Goal: Check status: Check status

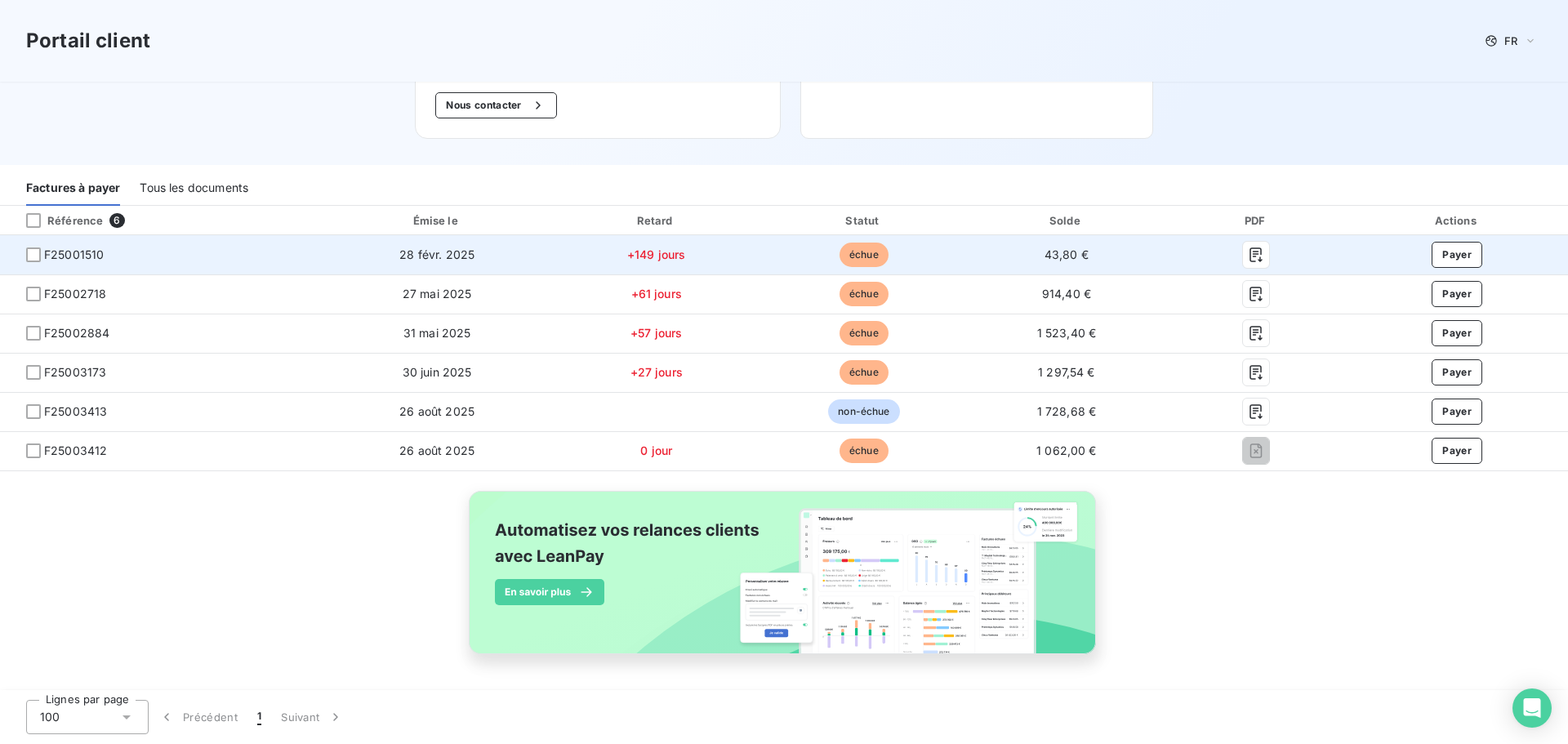
scroll to position [124, 0]
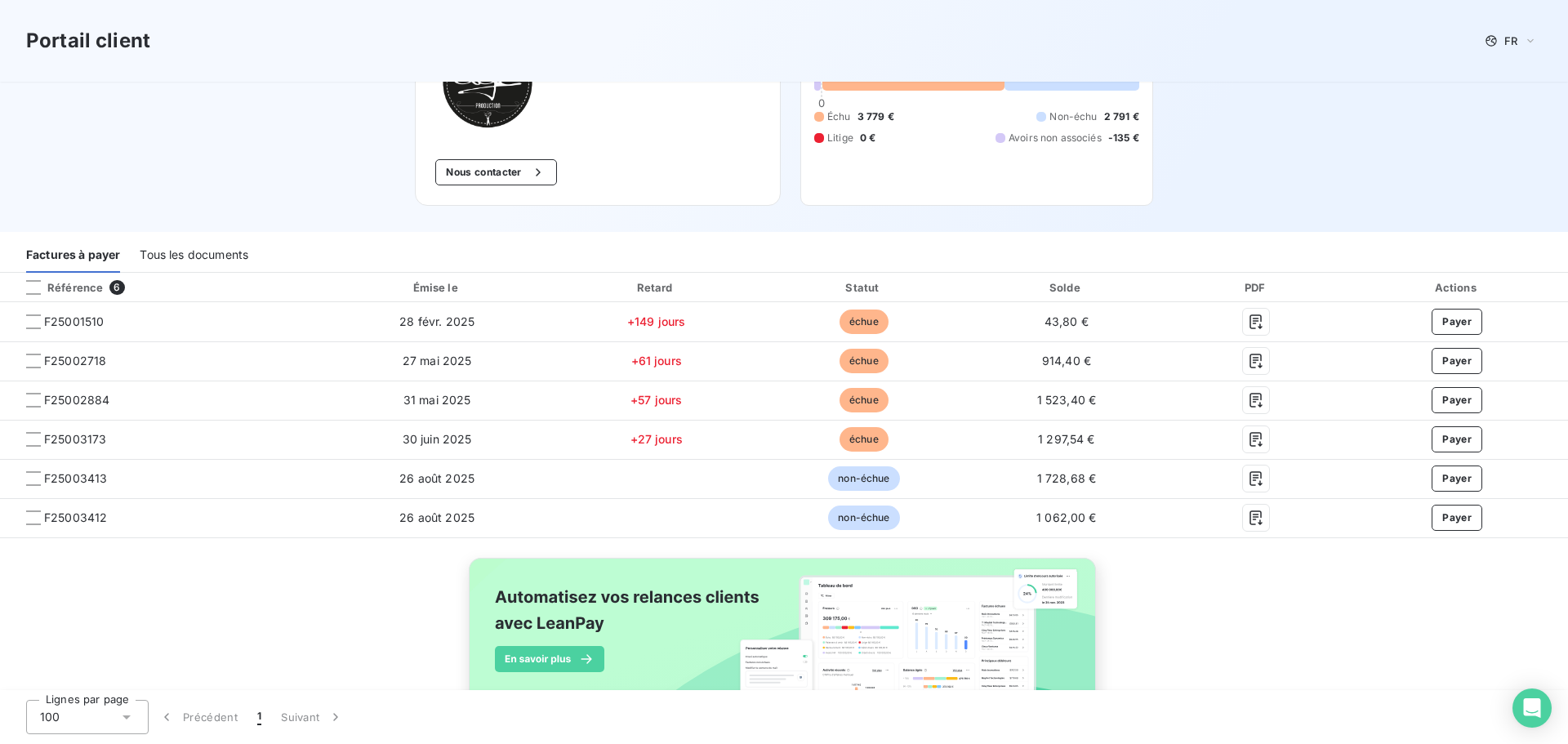
scroll to position [163, 0]
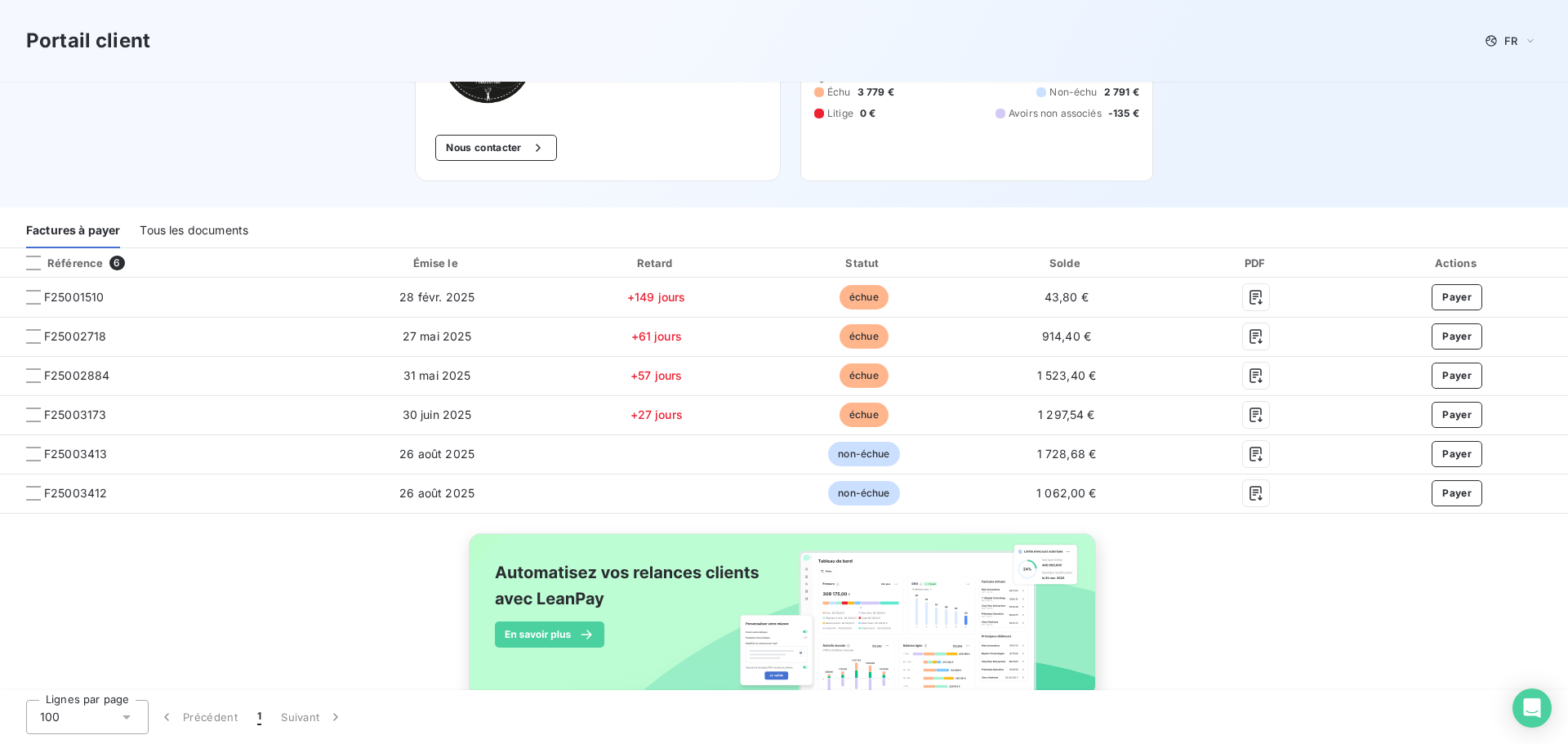
click at [210, 231] on div "Tous les documents" at bounding box center [194, 230] width 109 height 34
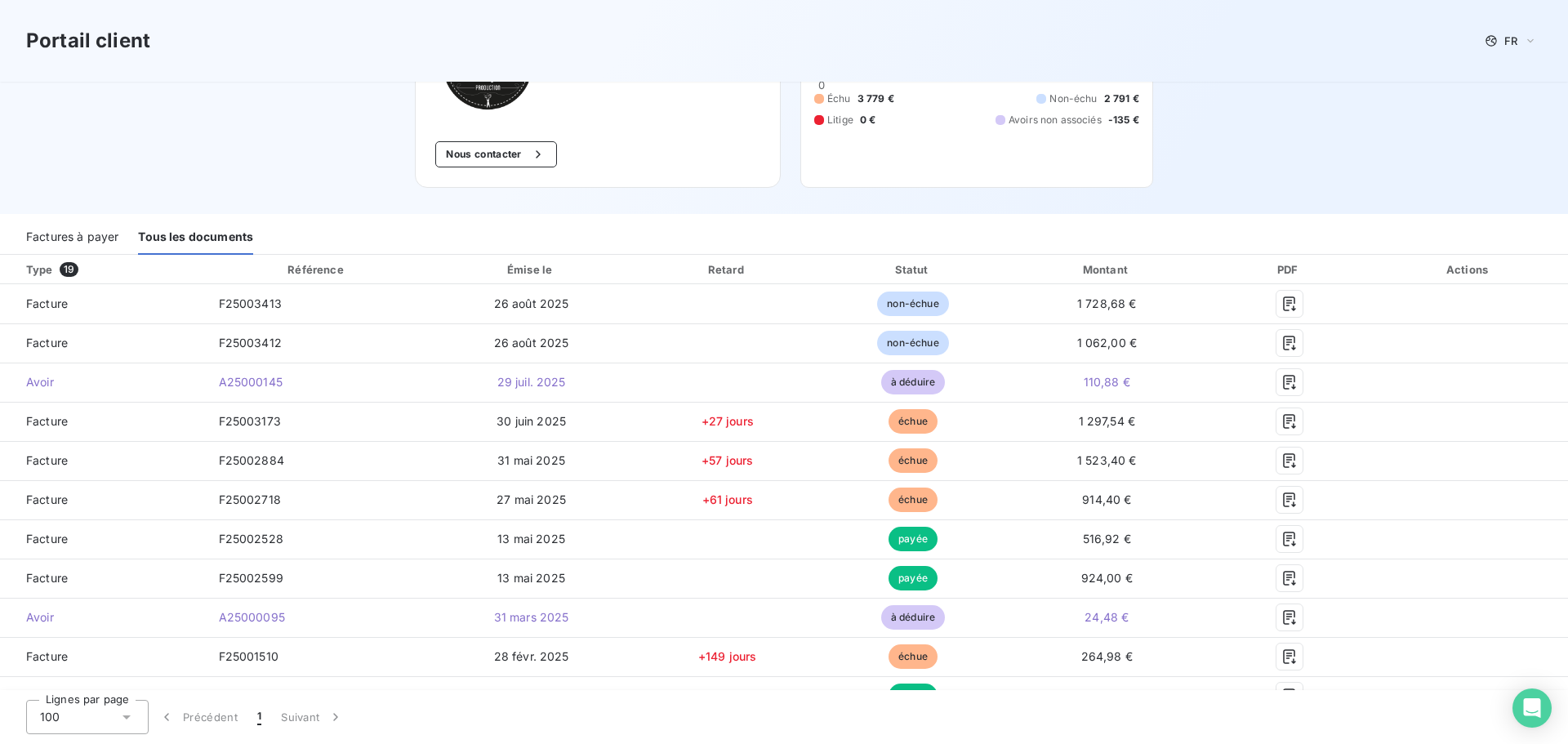
scroll to position [144, 0]
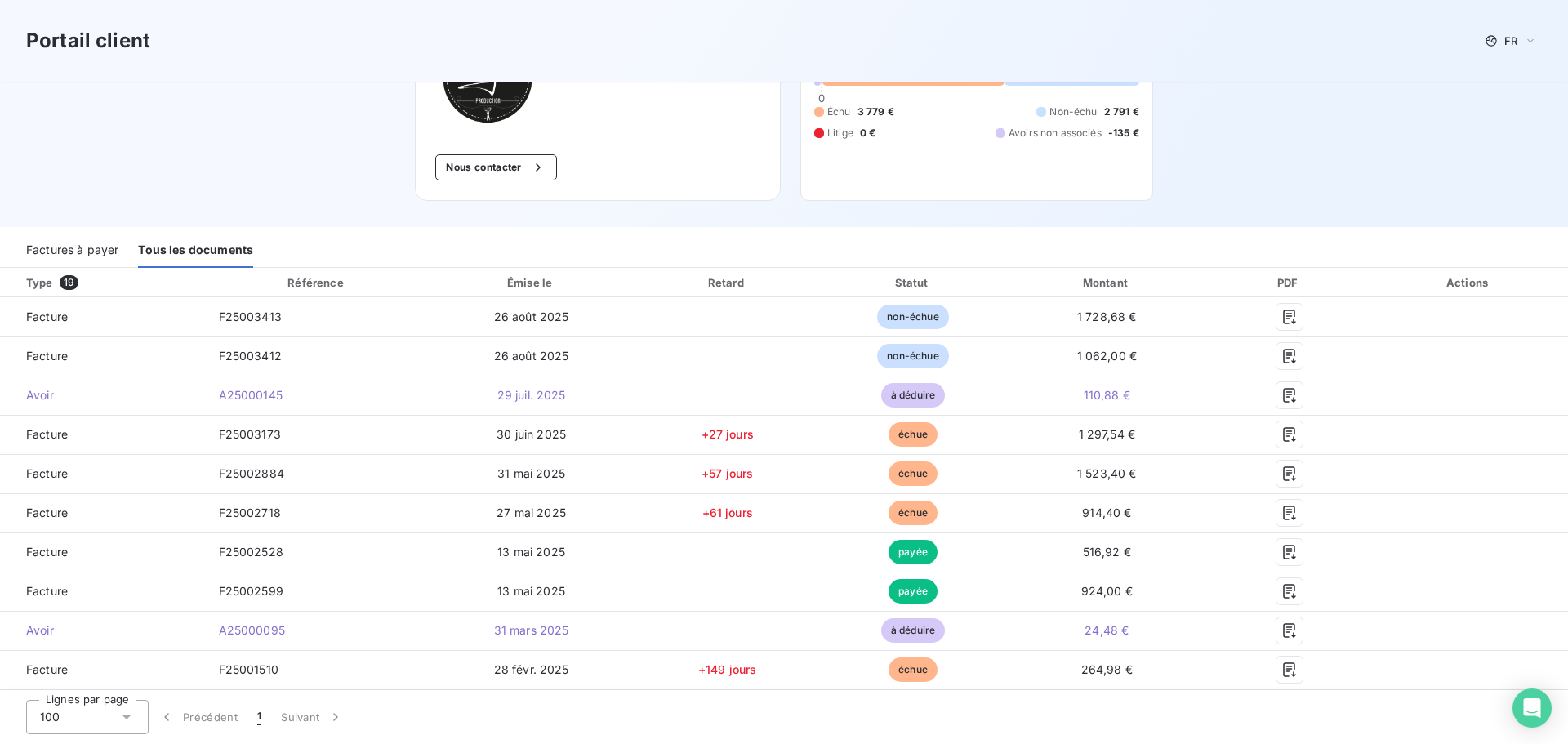
click at [105, 252] on div "Factures à payer" at bounding box center [72, 250] width 92 height 34
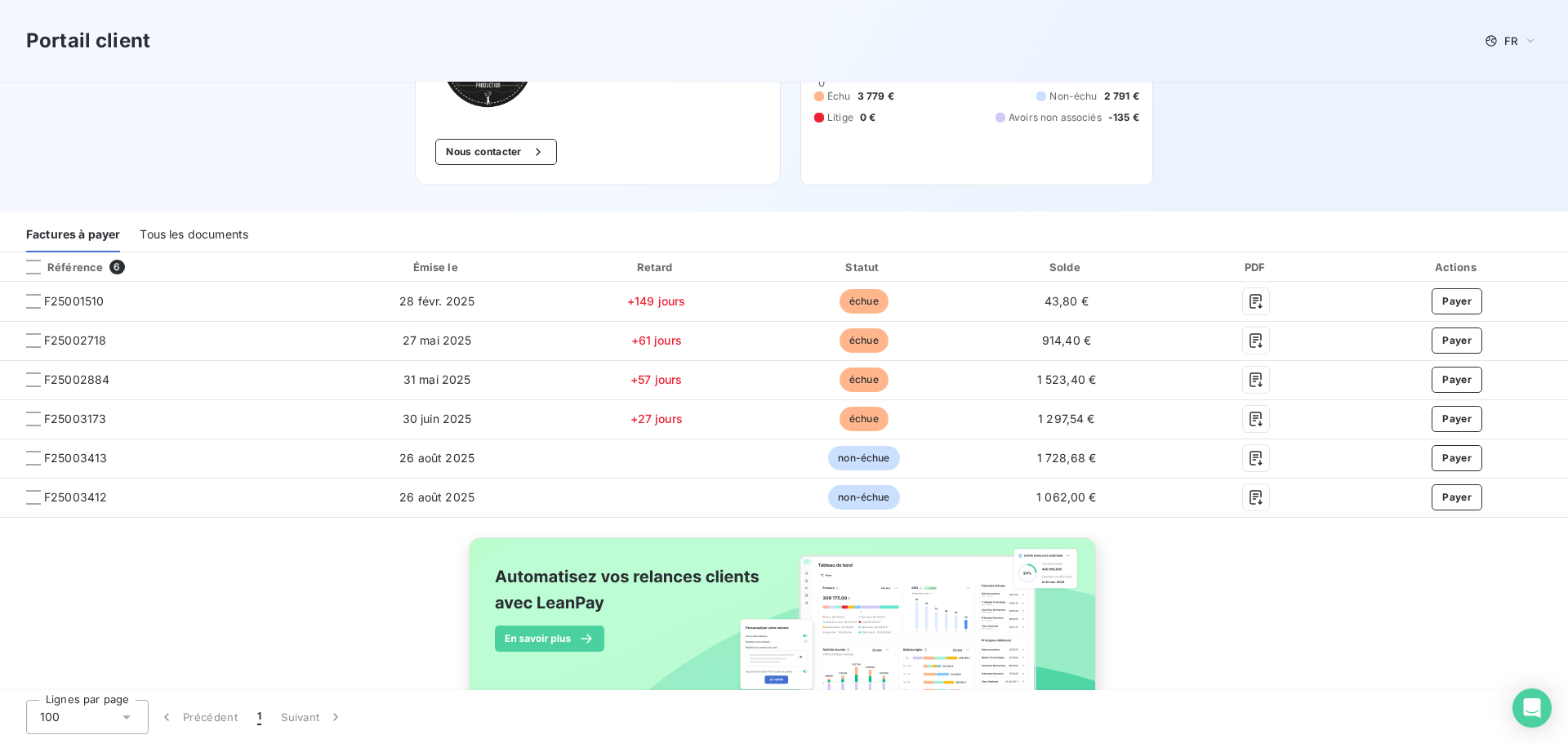
scroll to position [163, 0]
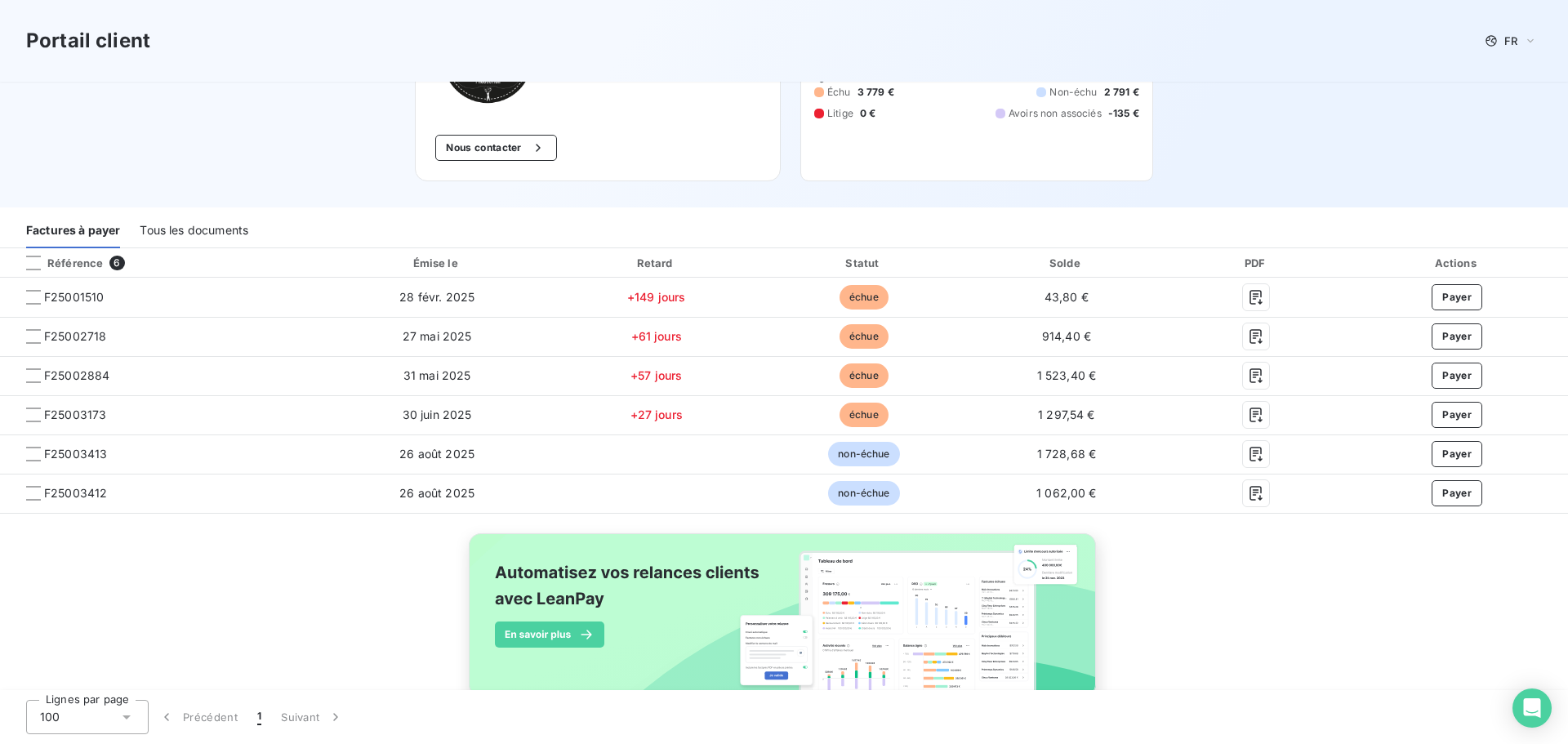
click at [198, 232] on div "Tous les documents" at bounding box center [194, 230] width 109 height 34
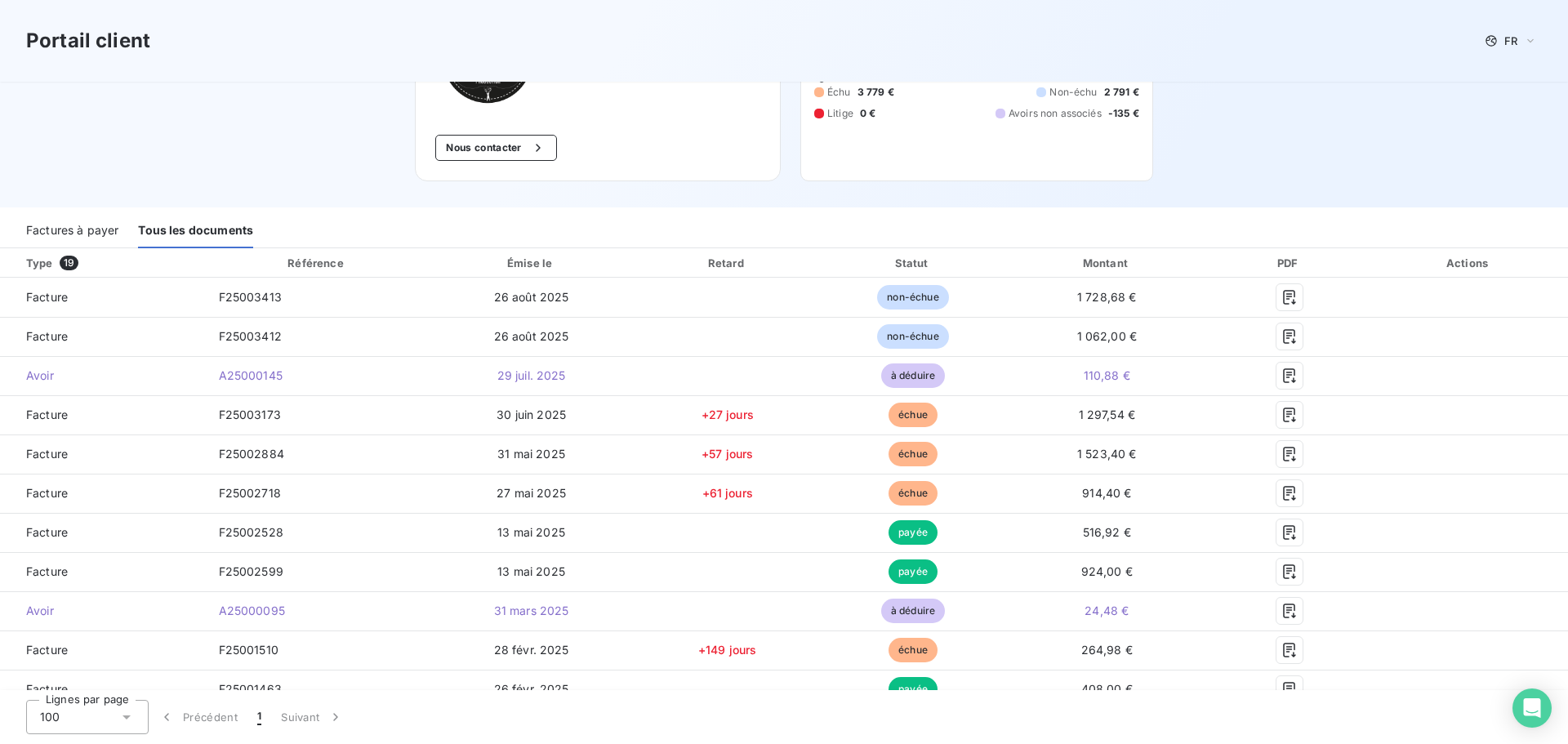
click at [86, 231] on div "Factures à payer" at bounding box center [72, 230] width 92 height 34
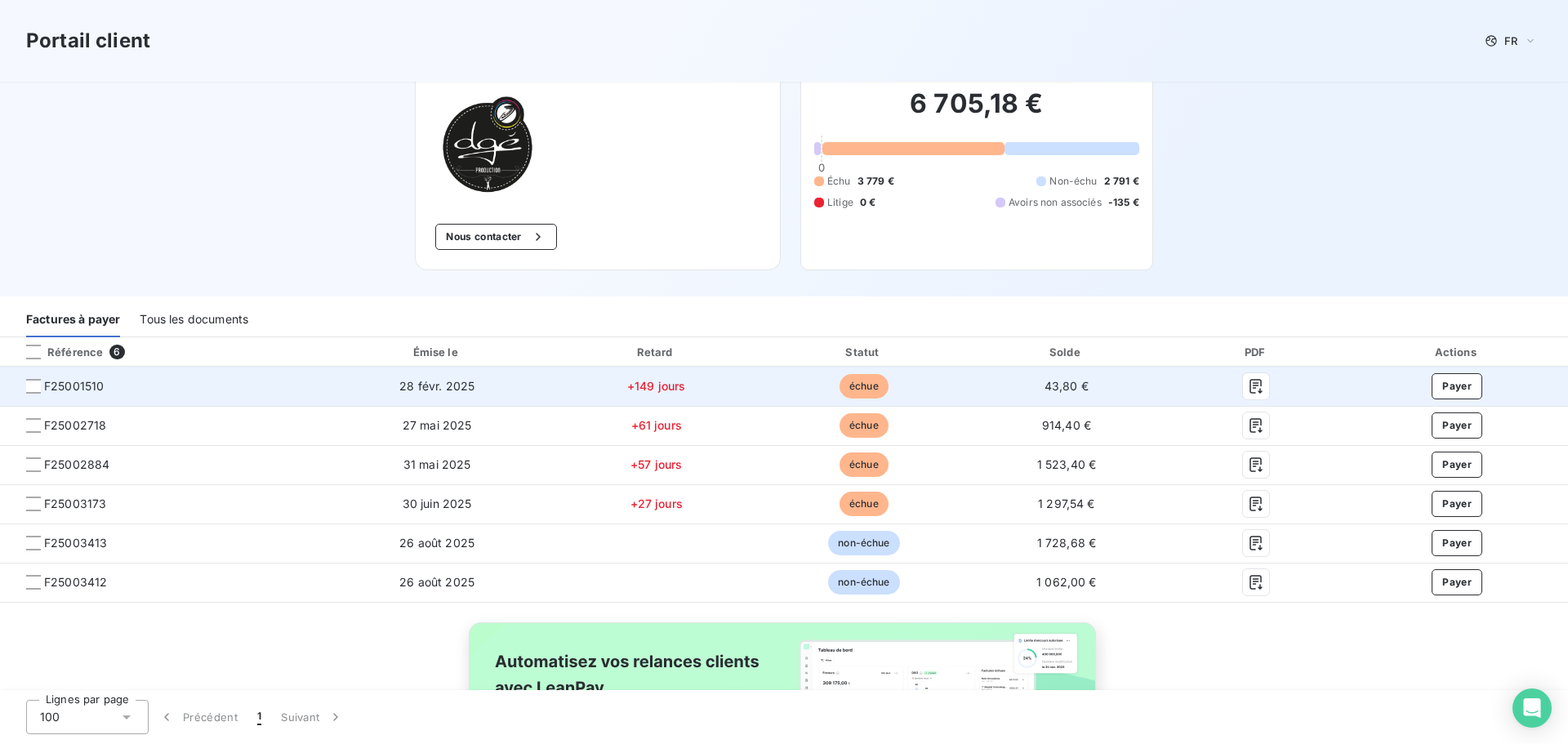
scroll to position [0, 0]
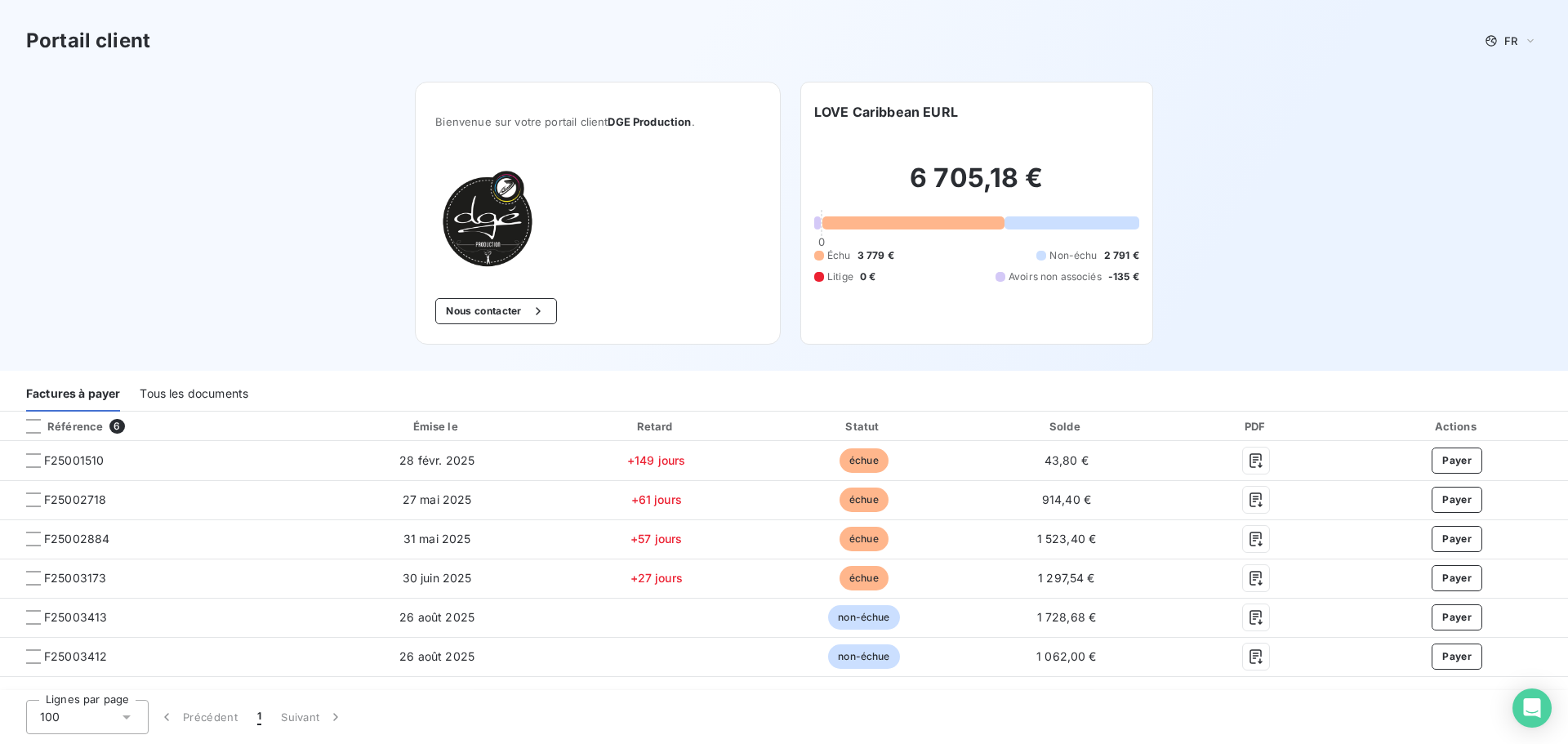
click at [184, 397] on div "Tous les documents" at bounding box center [194, 394] width 109 height 34
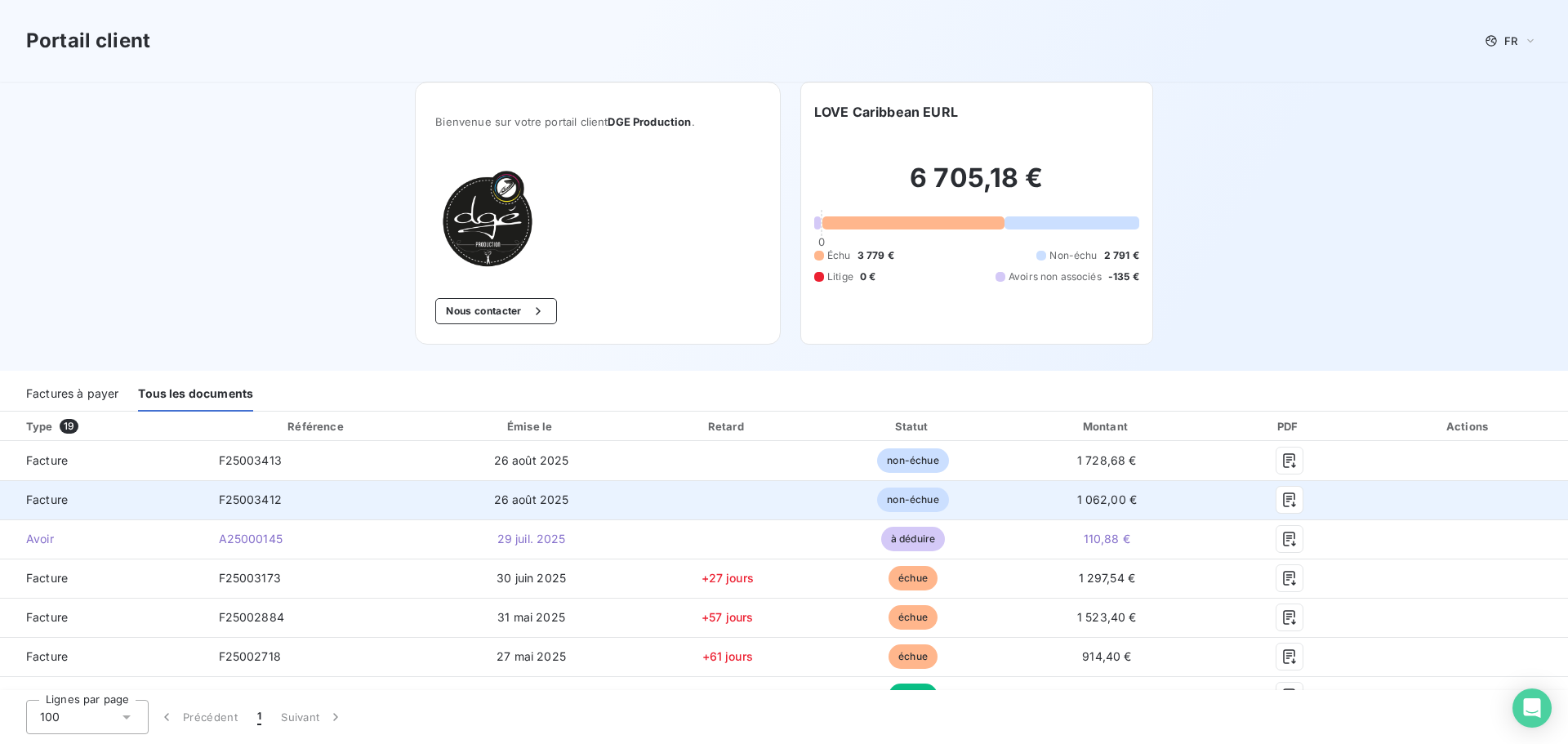
scroll to position [245, 0]
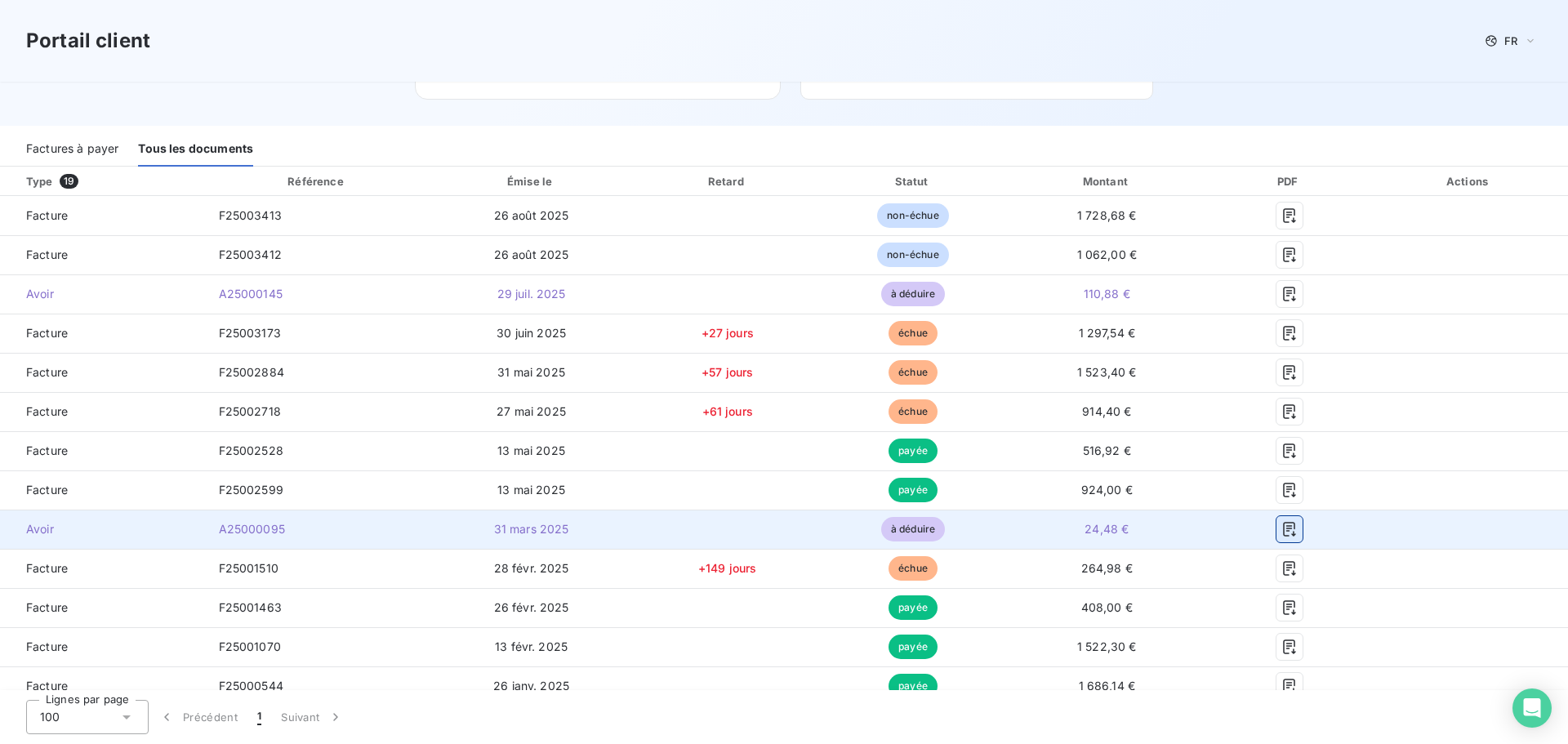
click at [1281, 534] on icon "button" at bounding box center [1289, 529] width 17 height 17
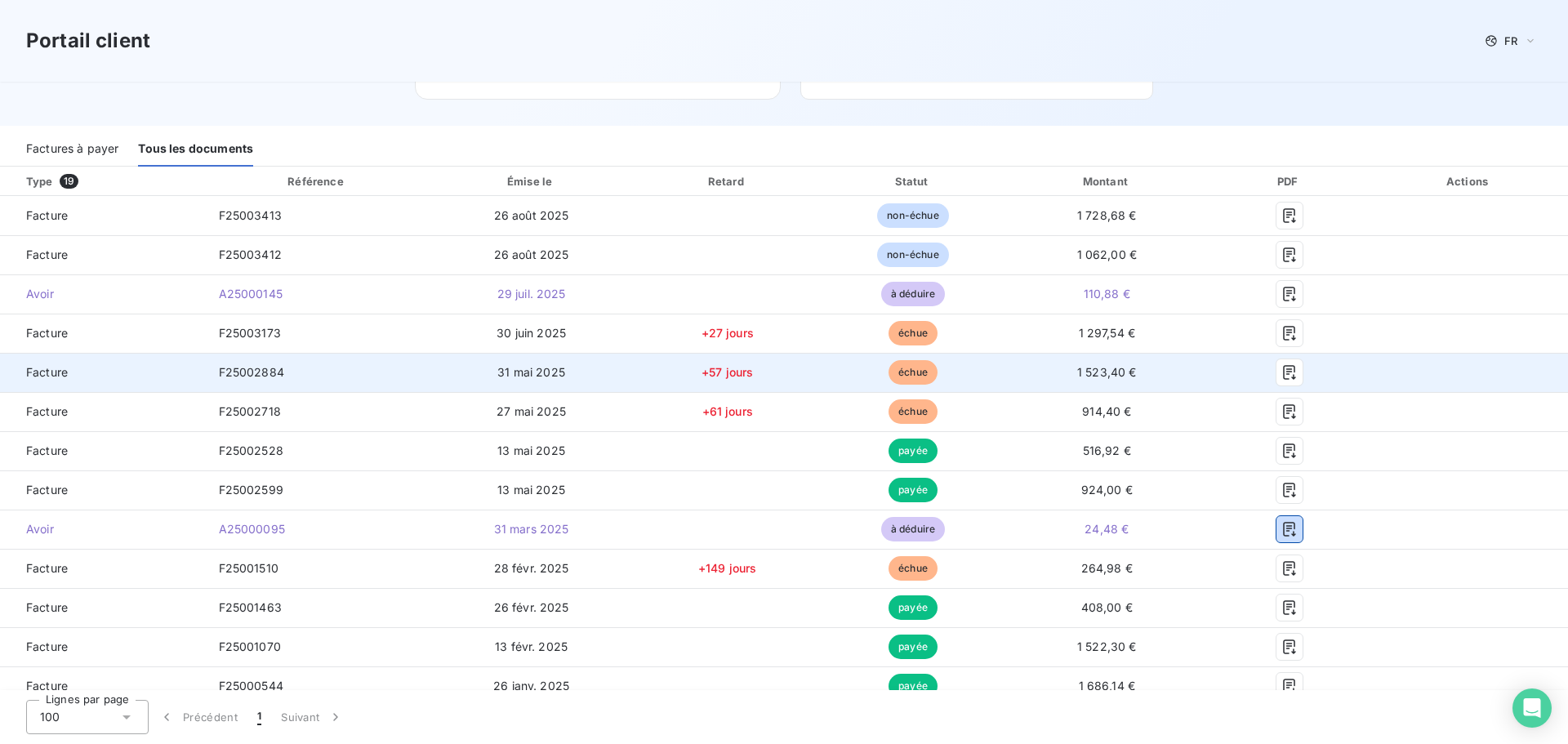
scroll to position [0, 0]
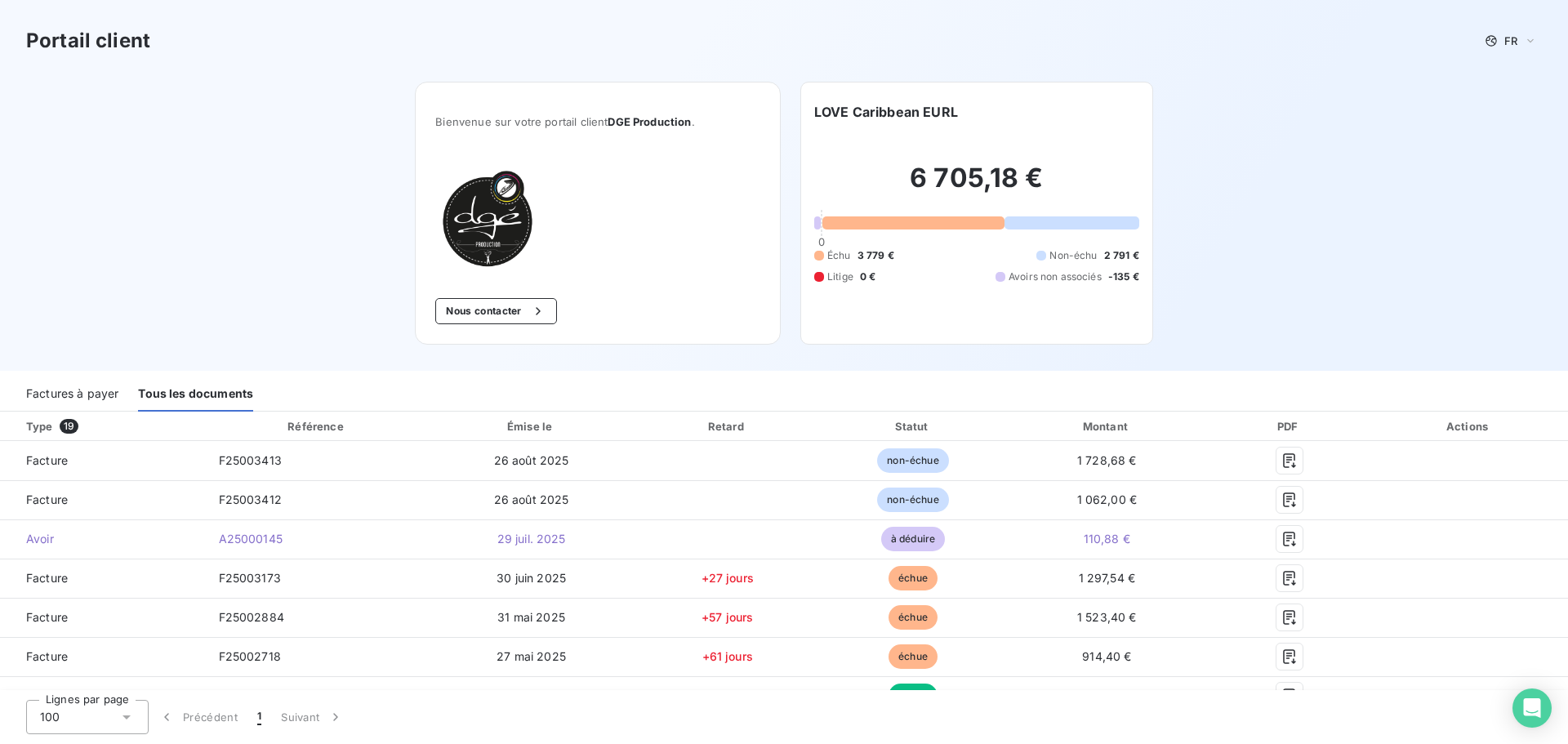
click at [101, 395] on div "Factures à payer" at bounding box center [72, 394] width 92 height 34
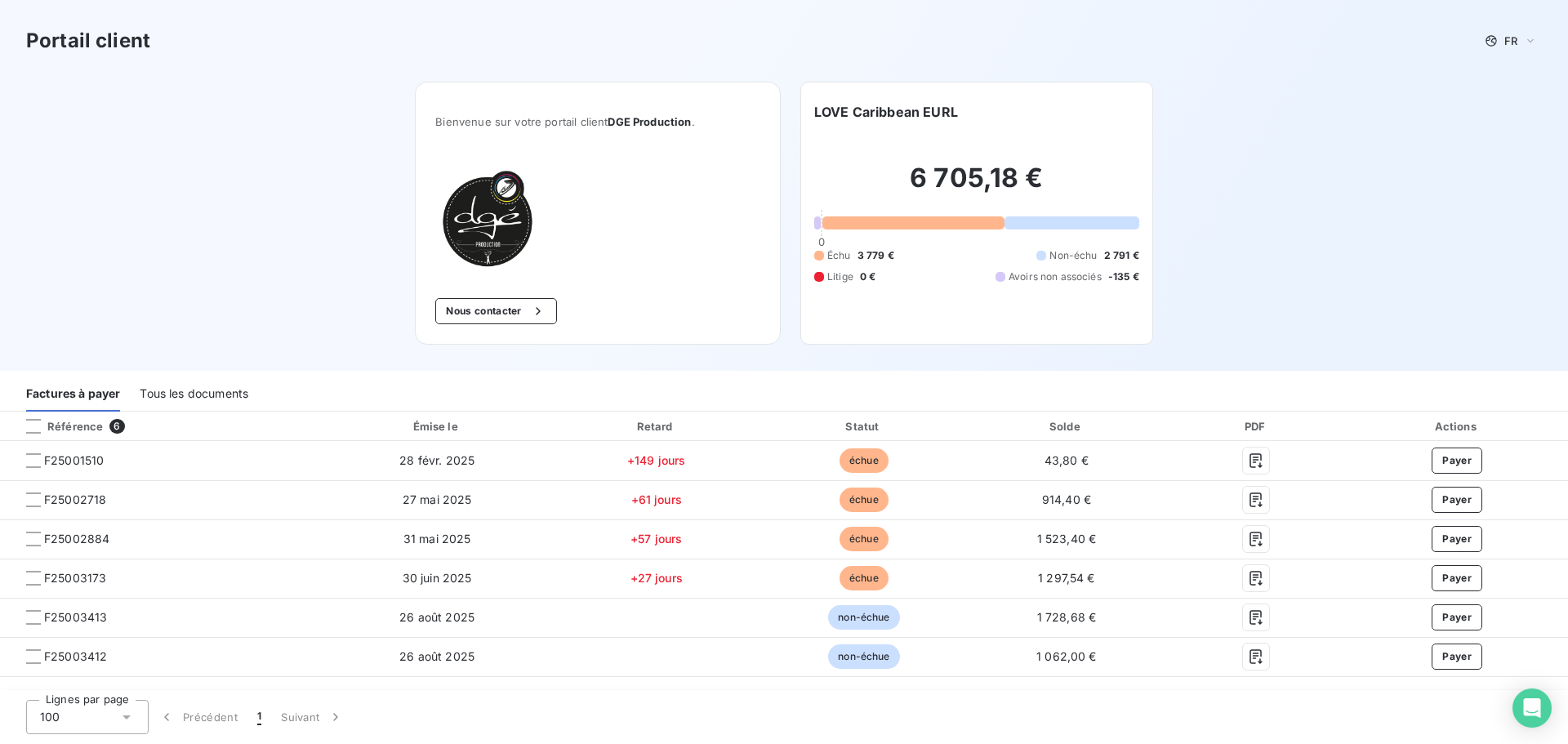
click at [187, 403] on div "Tous les documents" at bounding box center [194, 394] width 109 height 34
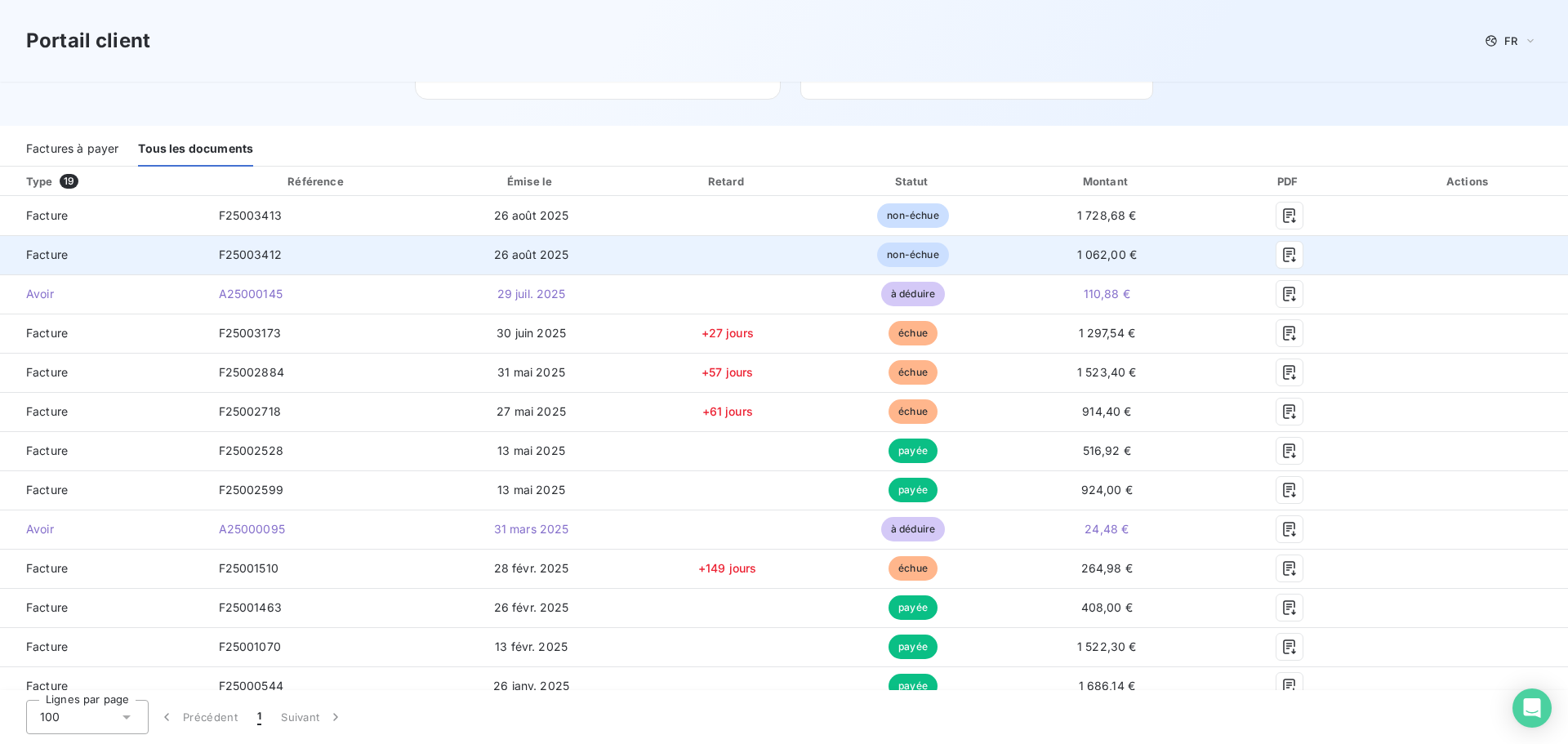
scroll to position [327, 0]
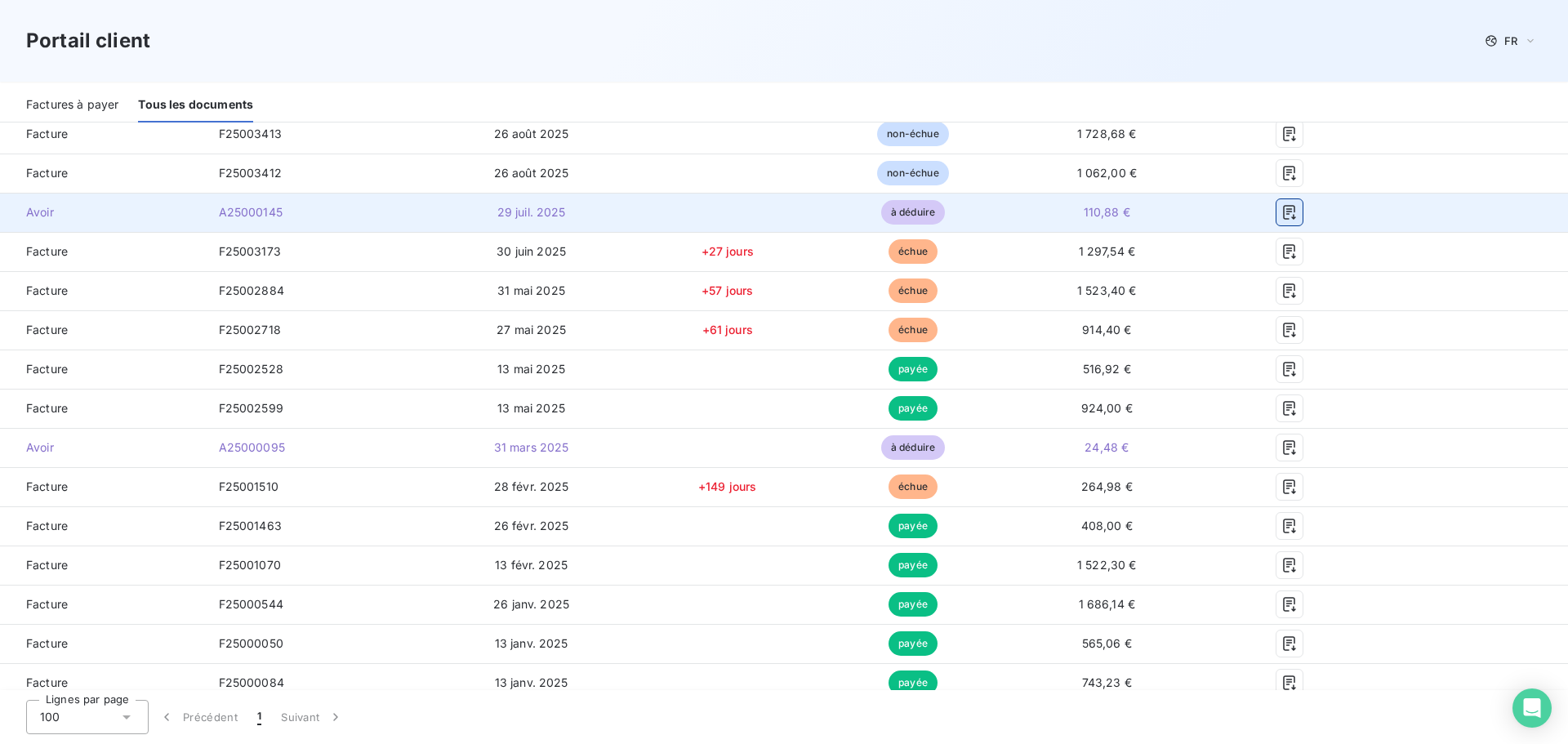
click at [1281, 219] on icon "button" at bounding box center [1289, 211] width 17 height 17
click at [1281, 213] on icon "button" at bounding box center [1289, 211] width 17 height 17
drag, startPoint x: 1280, startPoint y: 213, endPoint x: 1270, endPoint y: 212, distance: 10.0
click at [1281, 212] on icon "button" at bounding box center [1289, 211] width 17 height 17
click at [1283, 211] on icon "button" at bounding box center [1289, 211] width 13 height 15
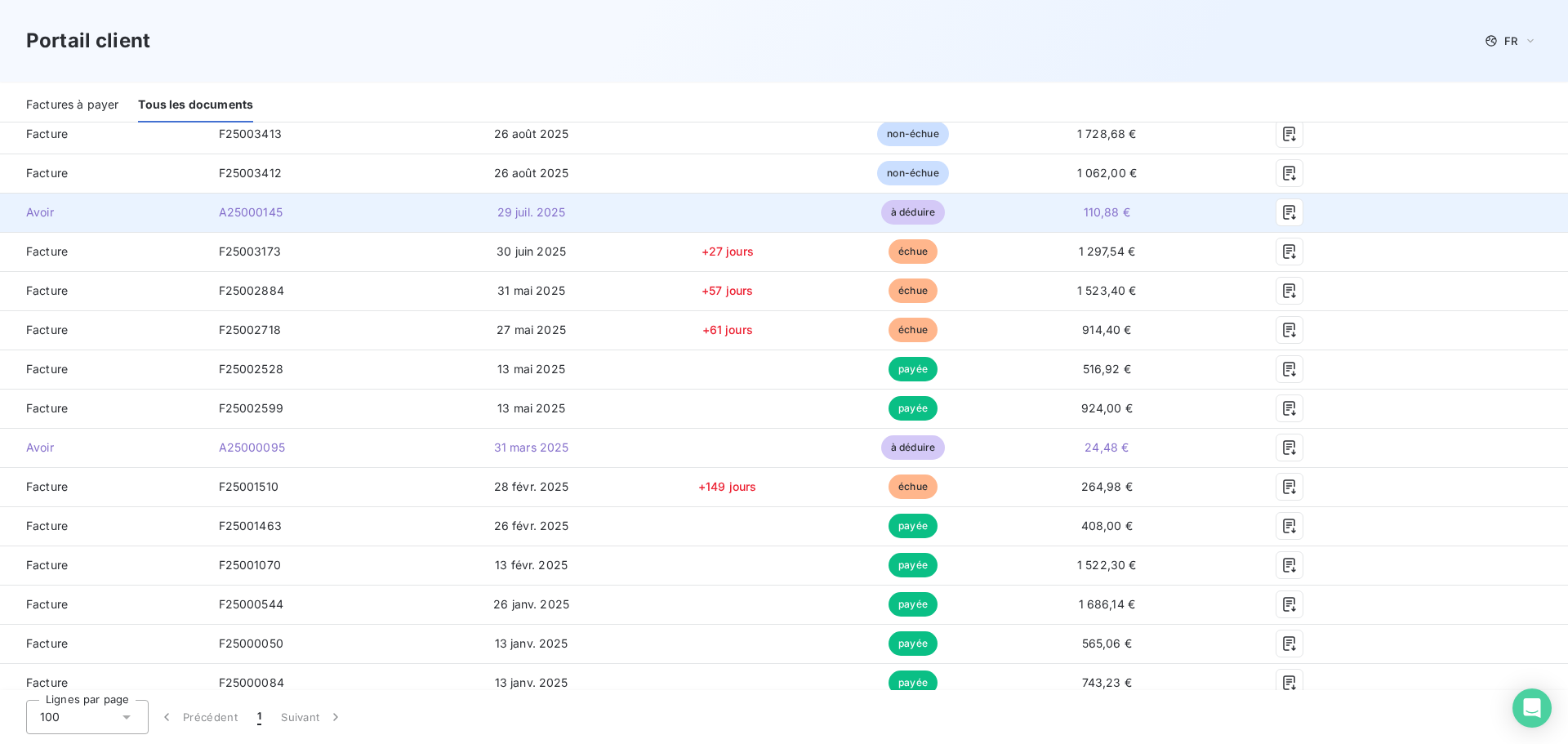
click at [1096, 217] on tbody "Facture F25003413 [DATE] non-échue 1 728,68 € Facture F25003412 [DATE] non-échu…" at bounding box center [784, 487] width 1568 height 744
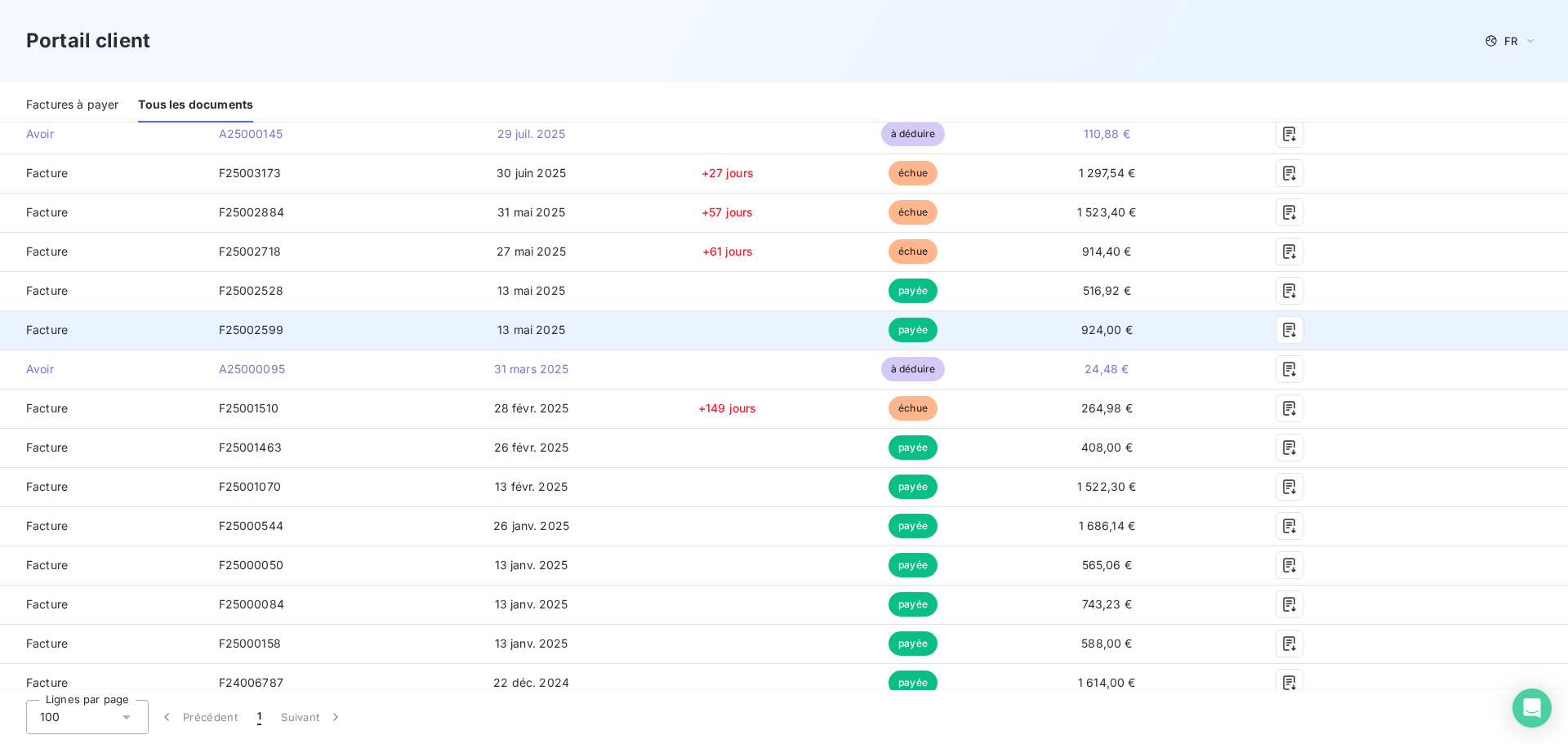
scroll to position [715, 0]
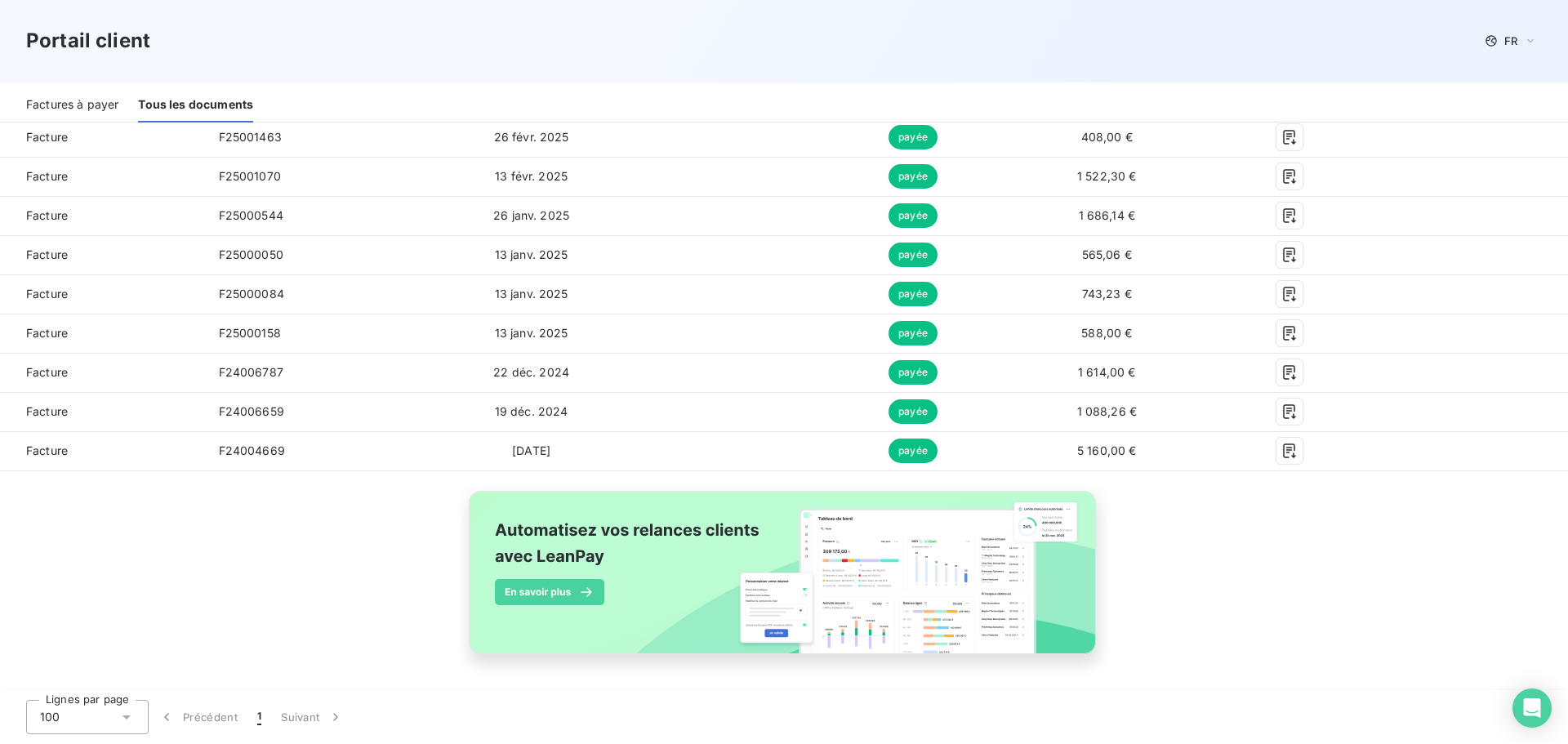
click at [91, 102] on div "Factures à payer" at bounding box center [72, 105] width 92 height 34
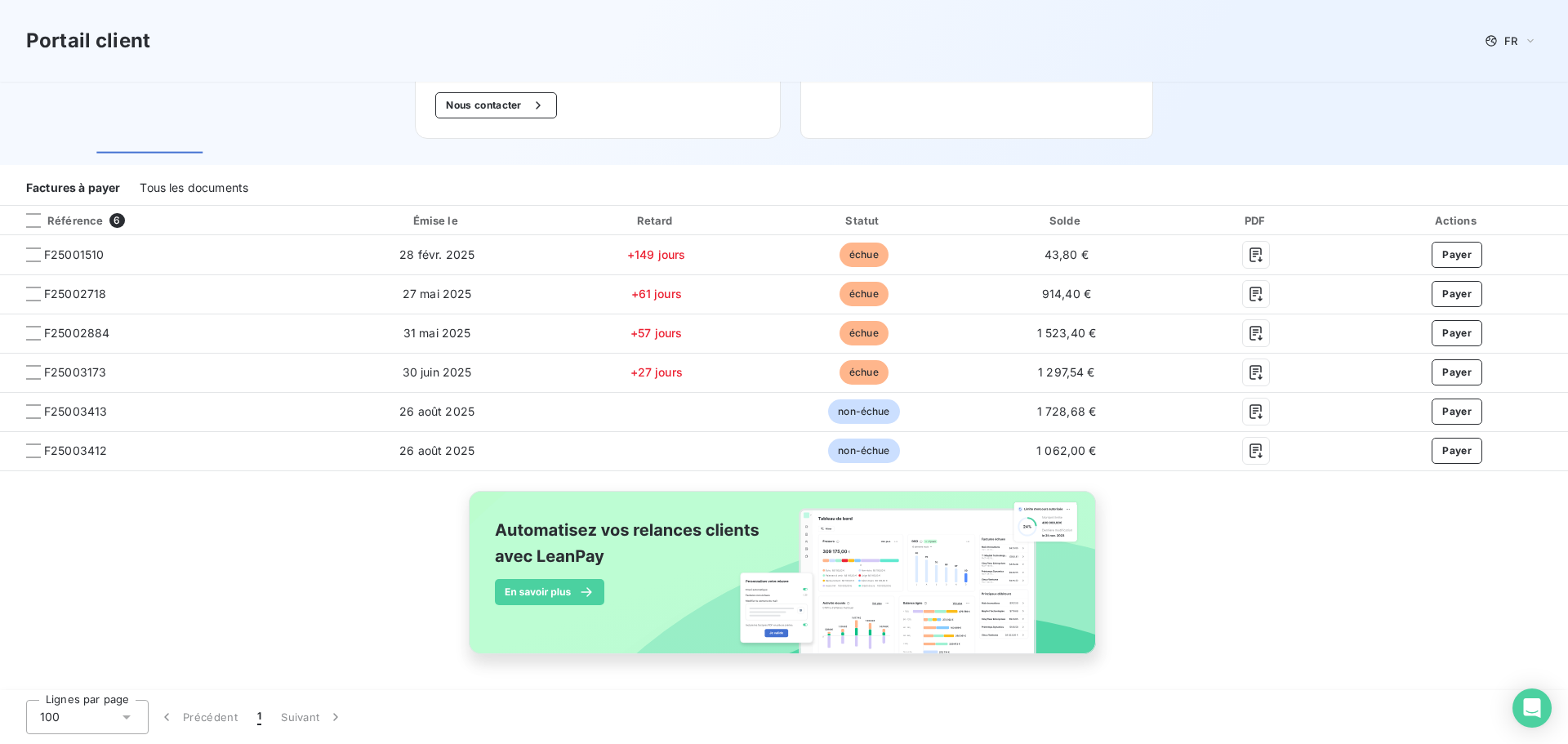
scroll to position [206, 0]
click at [177, 192] on div "Tous les documents" at bounding box center [194, 188] width 109 height 34
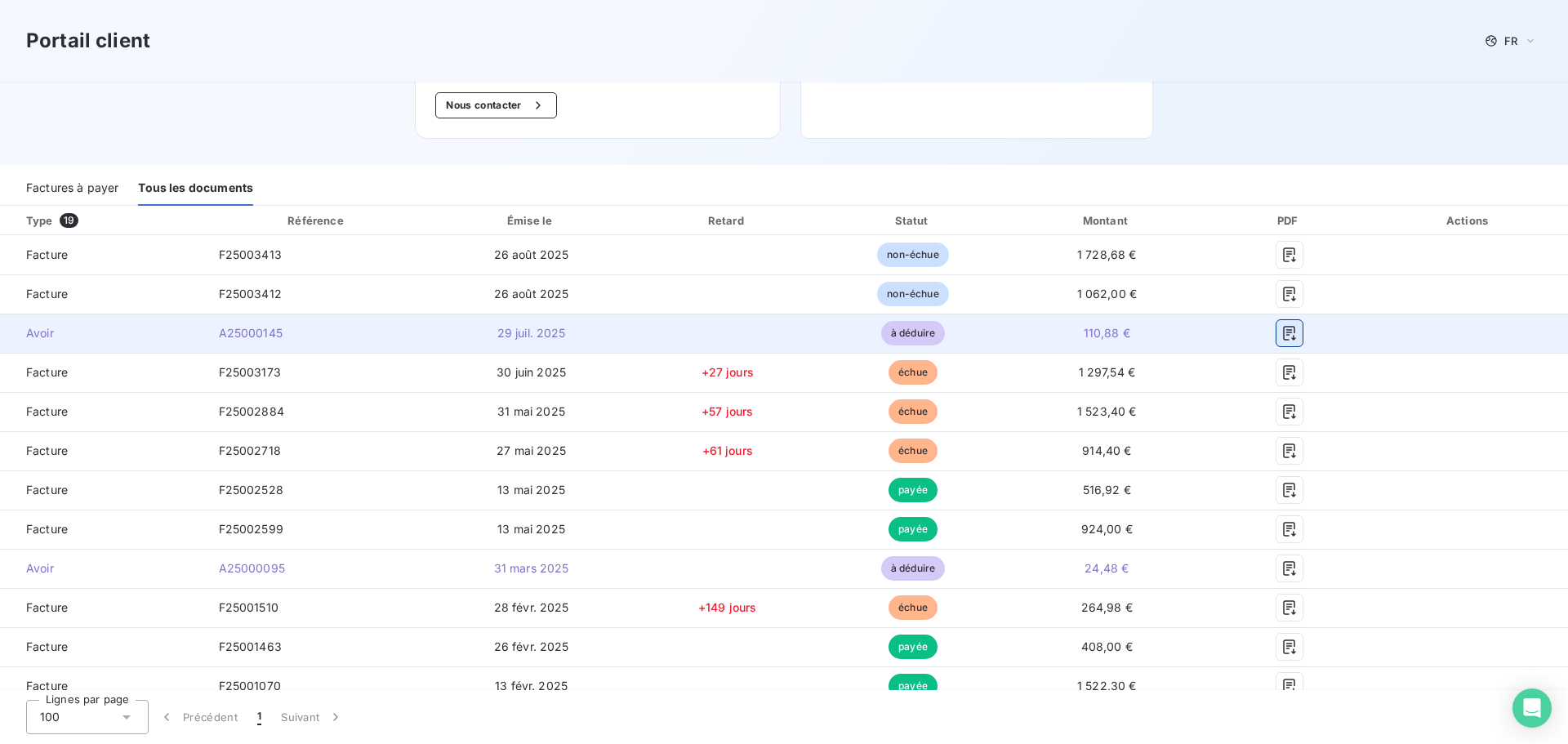
click at [1285, 331] on icon "button" at bounding box center [1289, 333] width 17 height 17
click at [1281, 332] on icon "button" at bounding box center [1289, 333] width 17 height 17
click at [1281, 329] on icon "button" at bounding box center [1289, 333] width 17 height 17
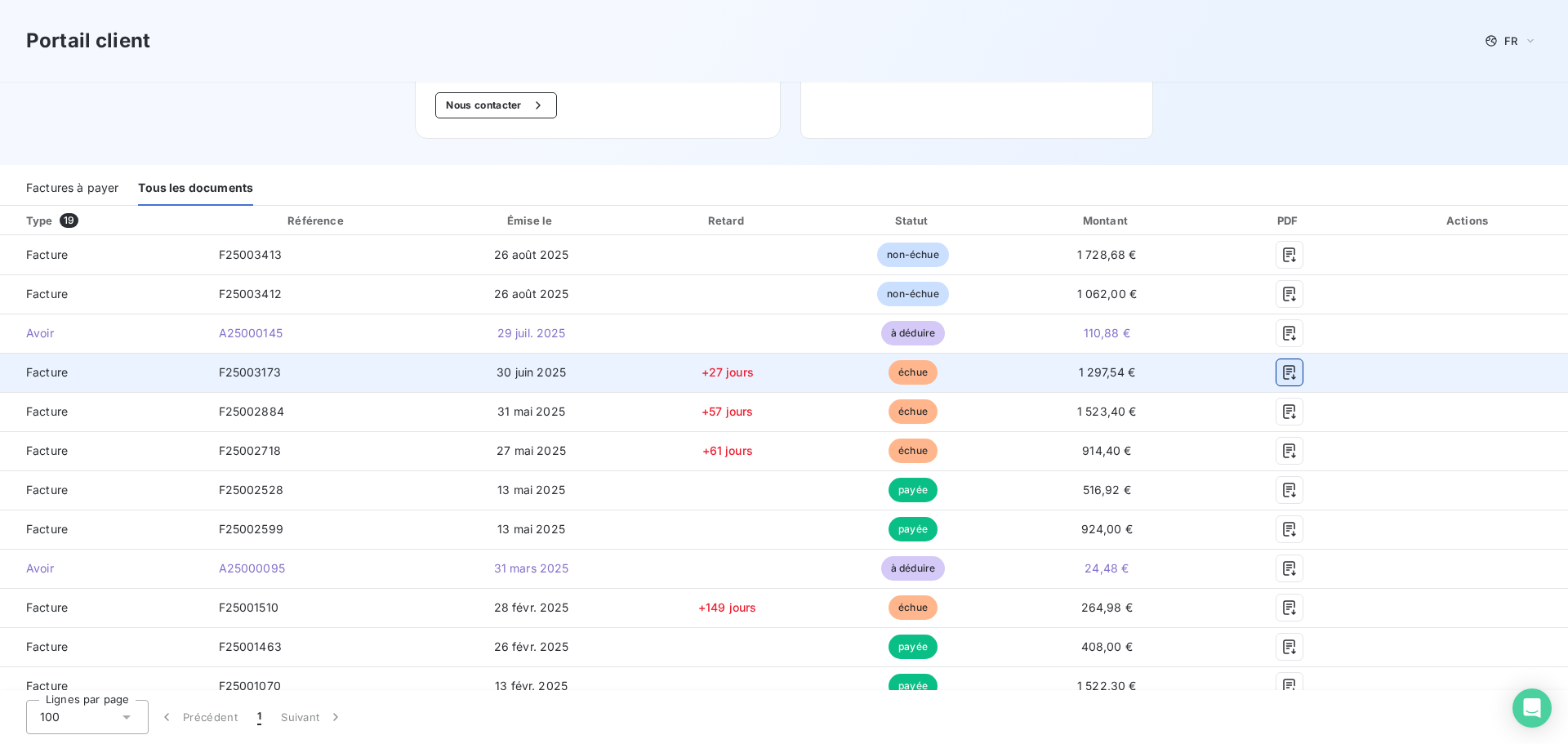
click at [1281, 376] on icon "button" at bounding box center [1289, 372] width 17 height 17
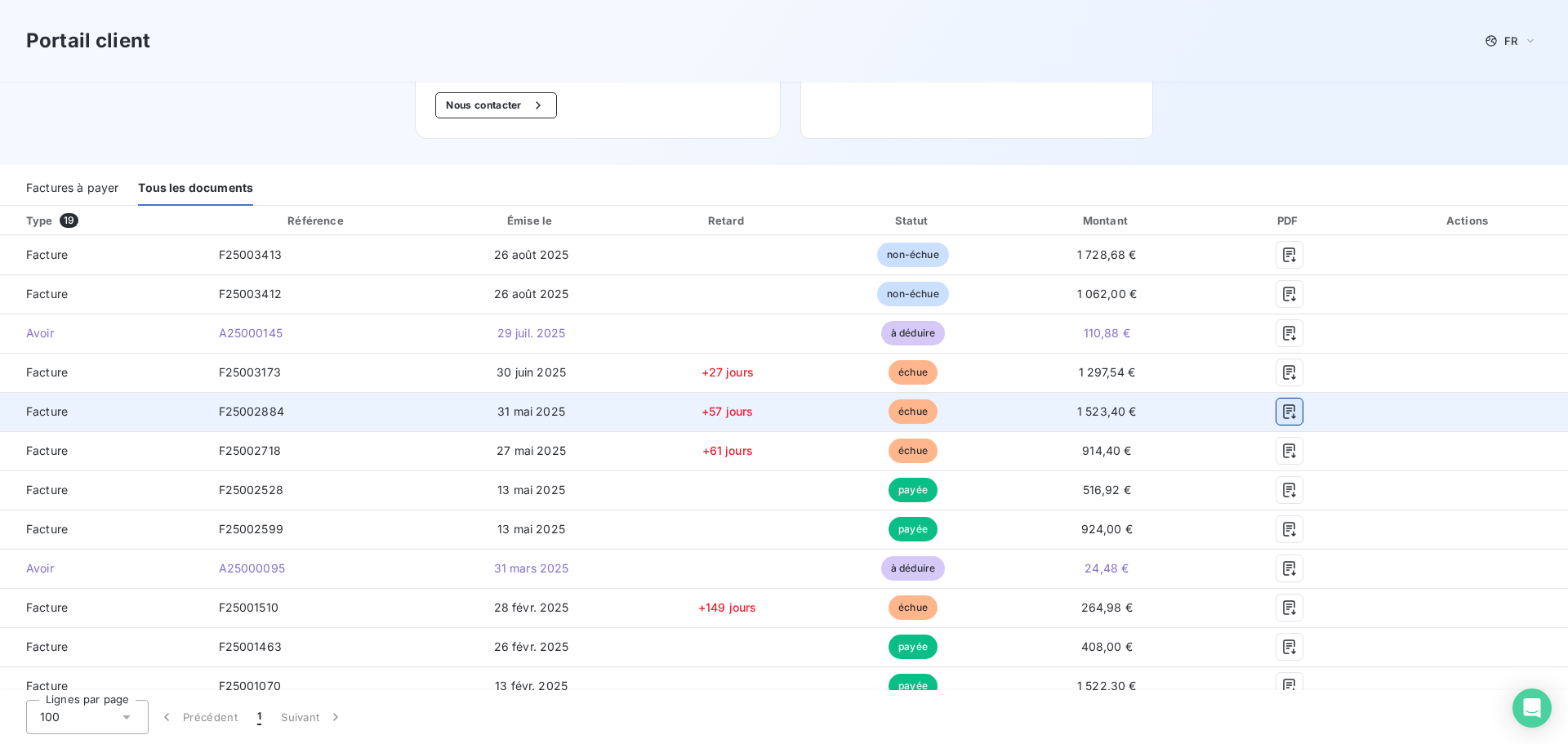
click at [1283, 408] on icon "button" at bounding box center [1289, 411] width 13 height 15
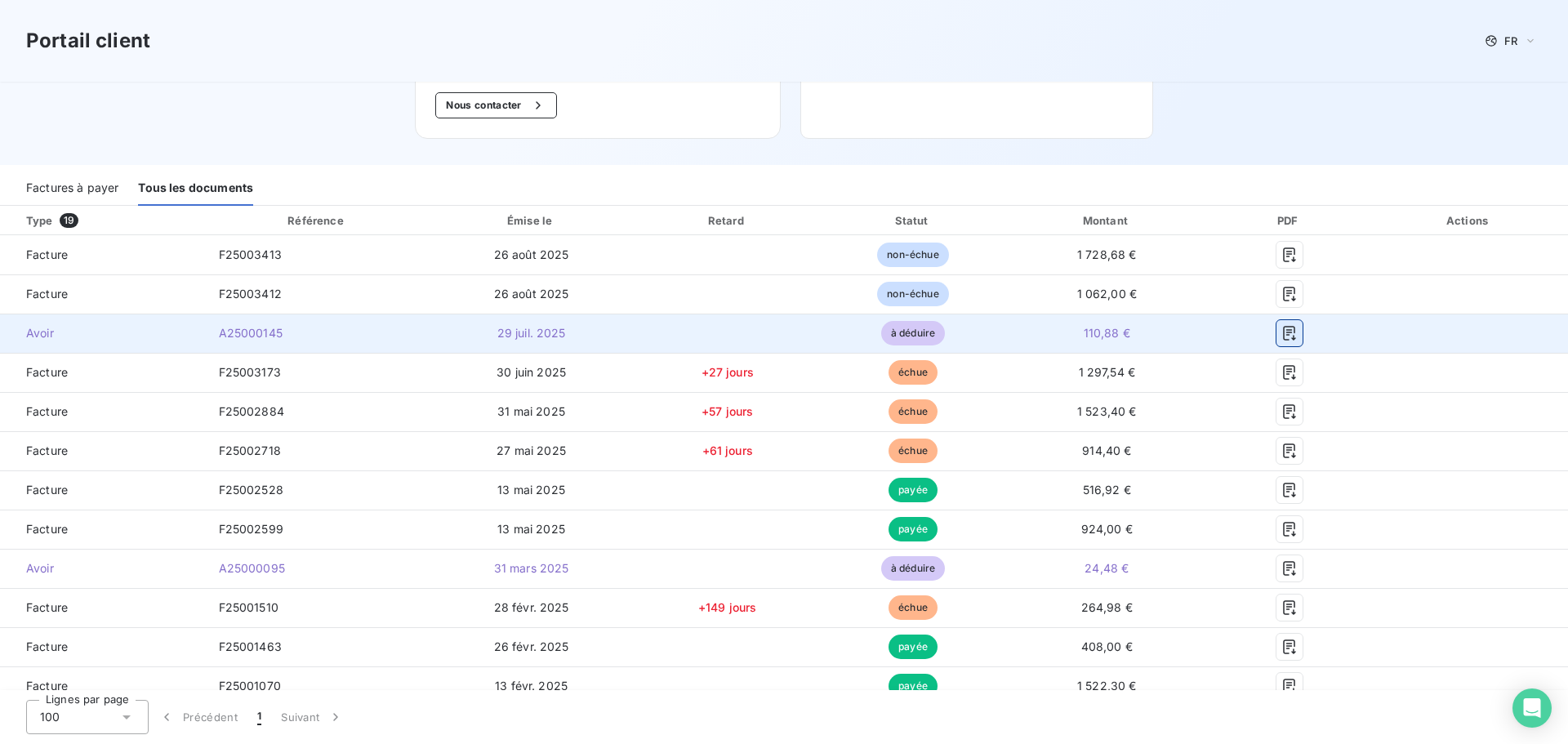
click at [1281, 332] on icon "button" at bounding box center [1289, 333] width 17 height 17
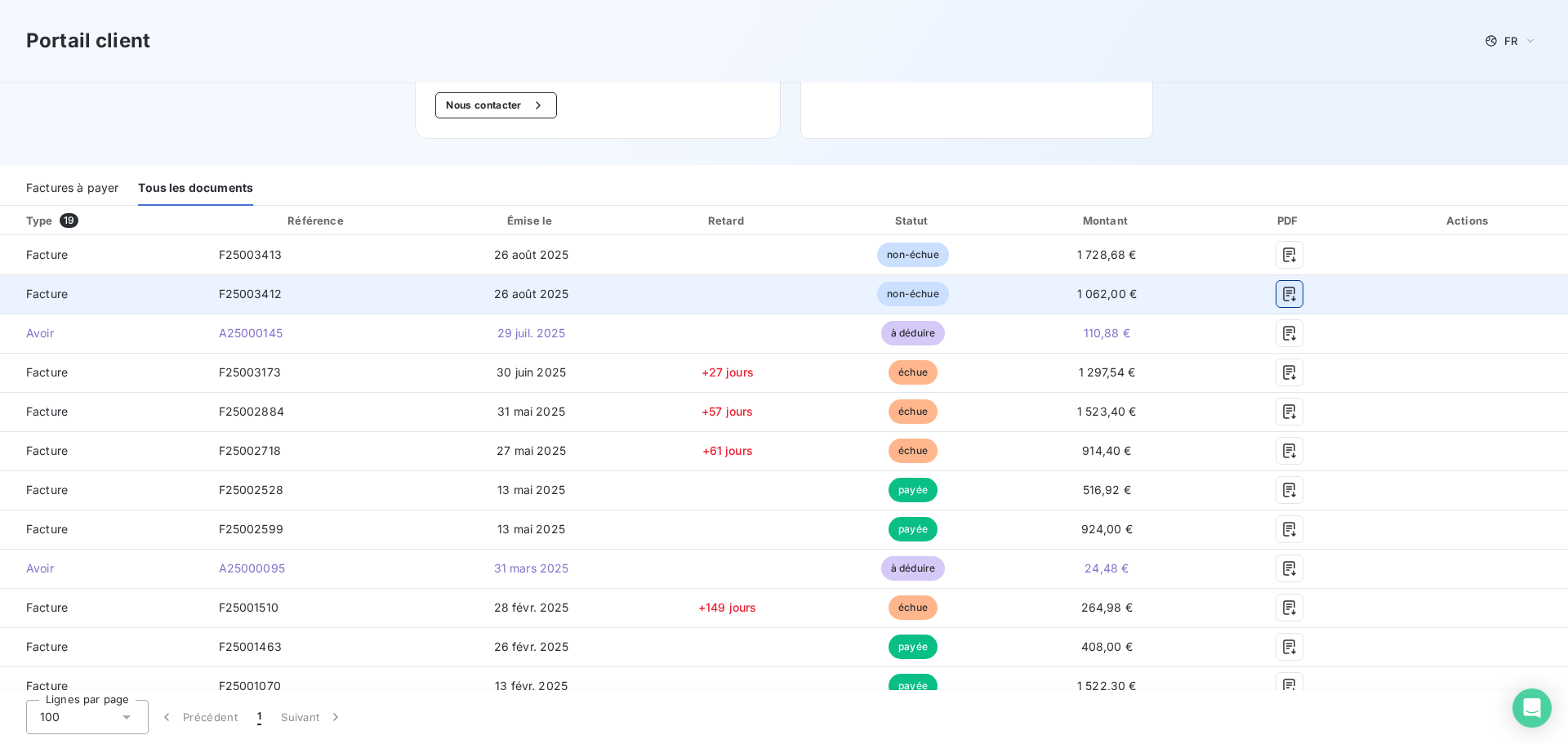
click at [1289, 294] on button "button" at bounding box center [1289, 294] width 26 height 26
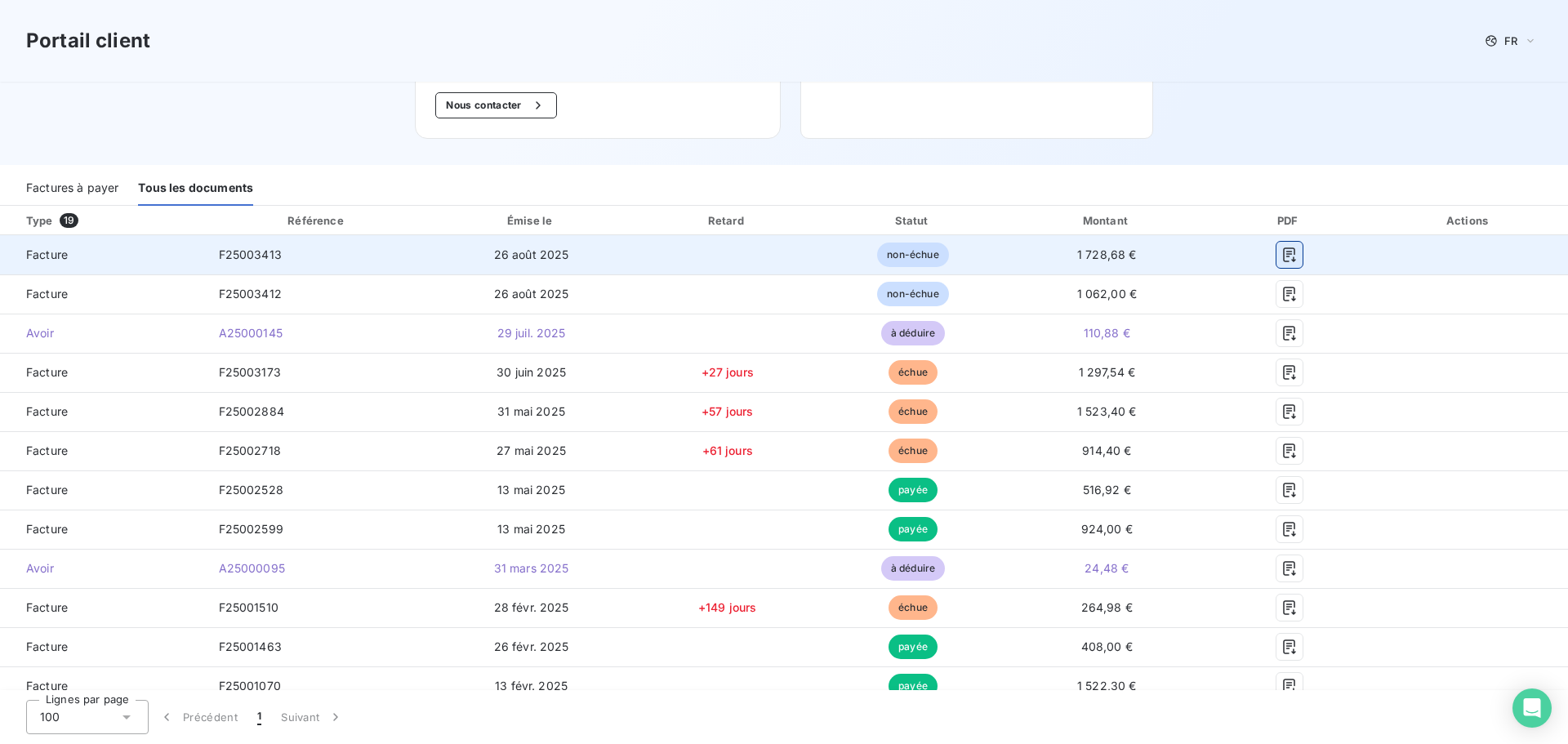
click at [1282, 255] on icon "button" at bounding box center [1289, 255] width 17 height 17
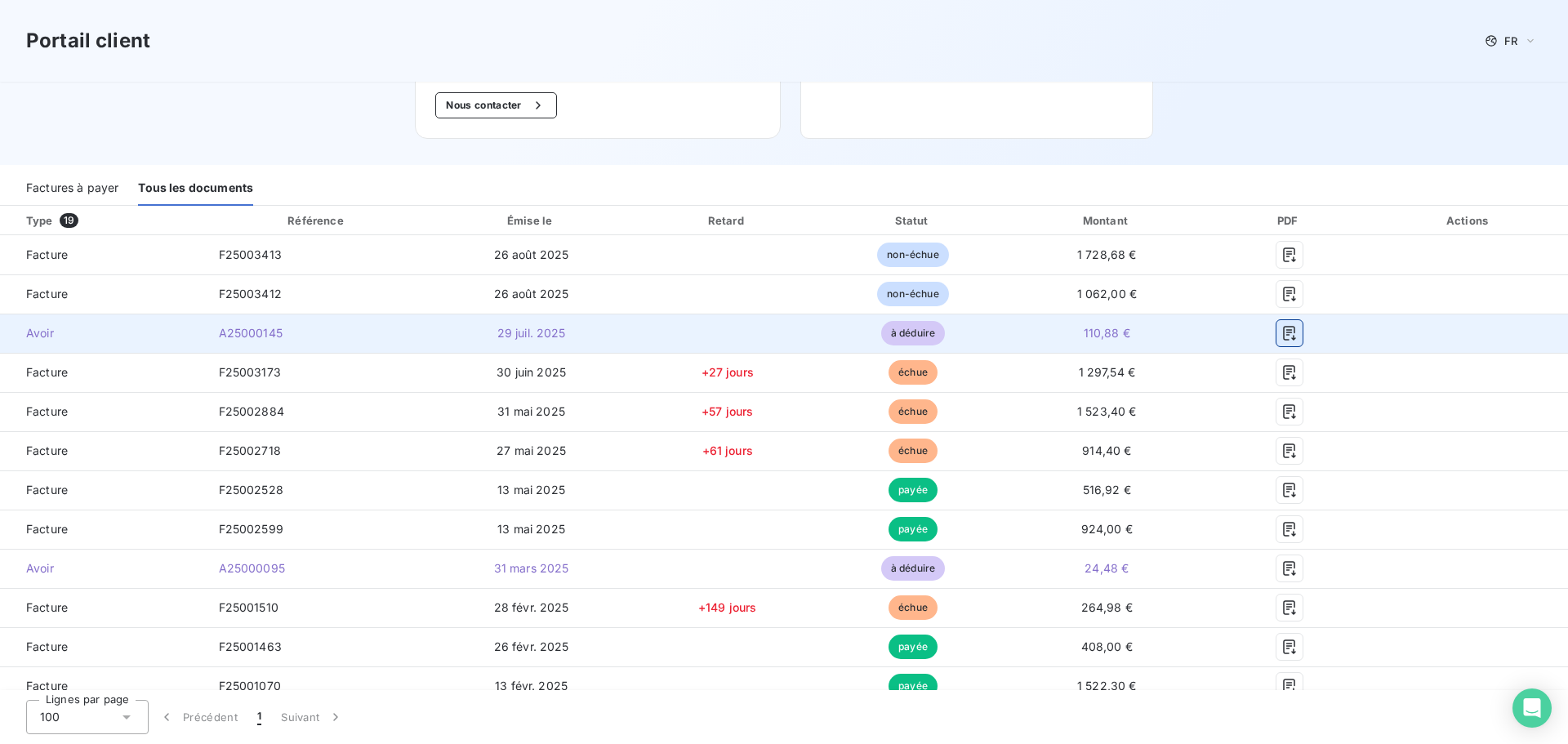
click at [1281, 337] on icon "button" at bounding box center [1289, 333] width 17 height 17
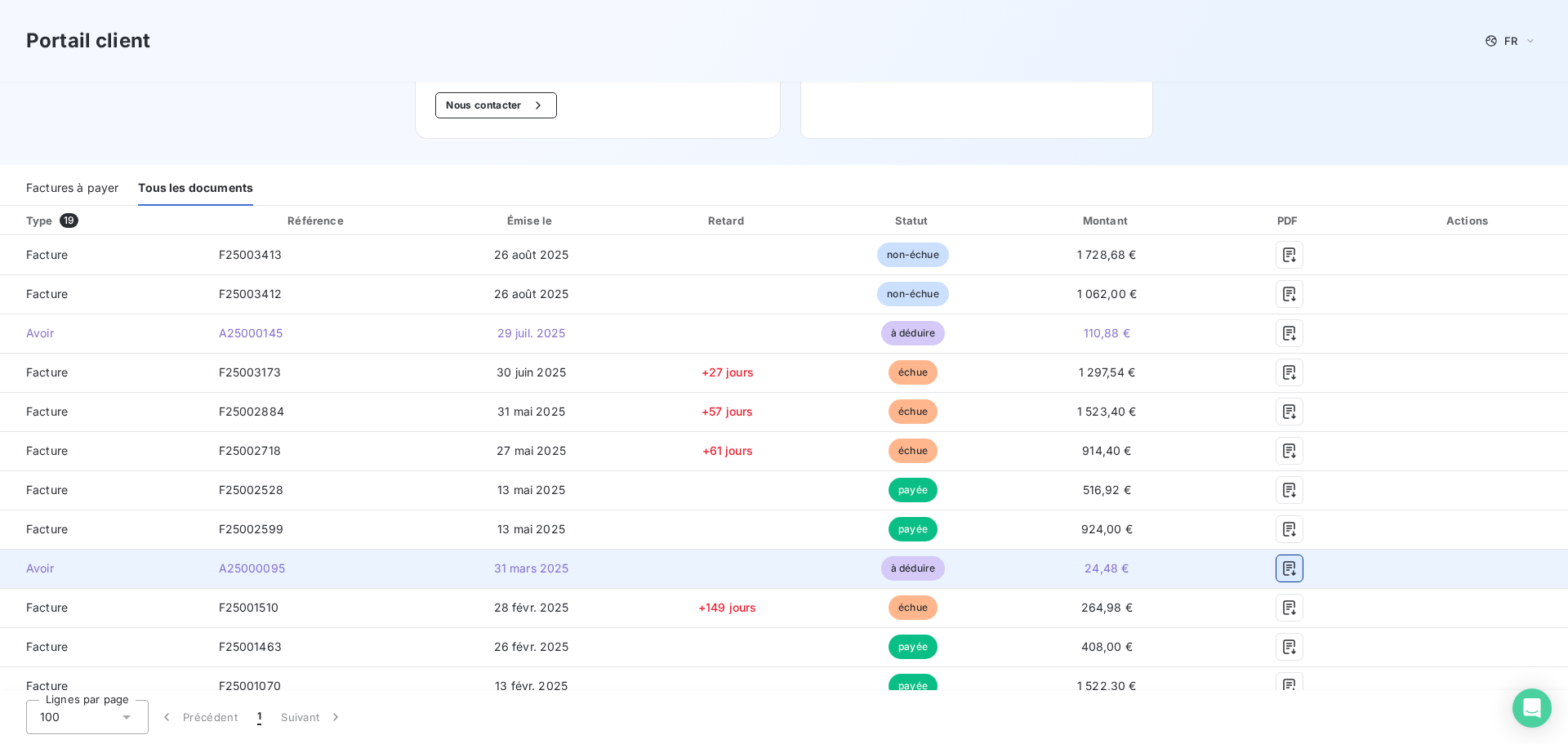
click at [1281, 567] on icon "button" at bounding box center [1289, 568] width 17 height 17
